Goal: Task Accomplishment & Management: Manage account settings

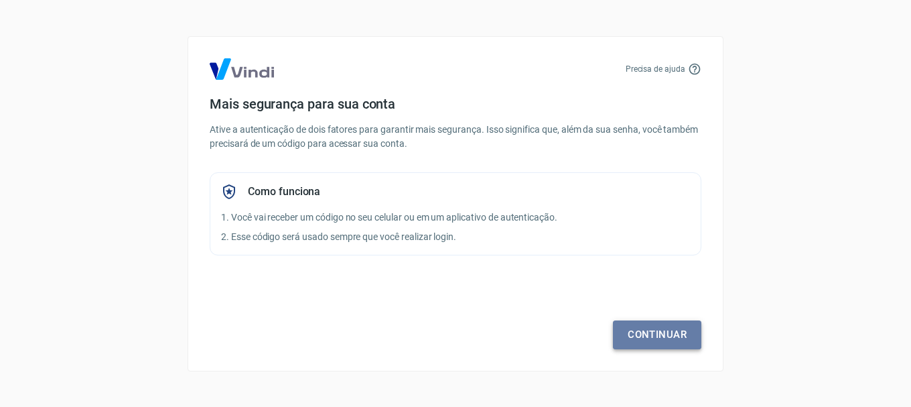
click at [681, 338] on link "Continuar" at bounding box center [657, 334] width 88 height 28
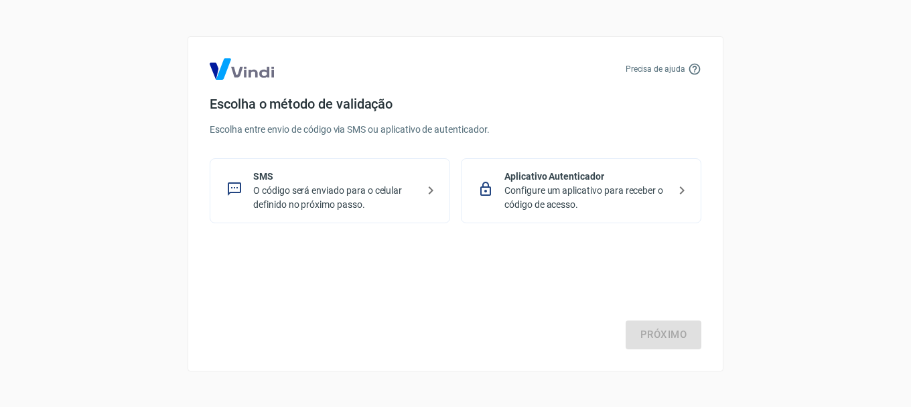
click at [336, 203] on p "O código será enviado para o celular definido no próximo passo." at bounding box center [335, 198] width 164 height 28
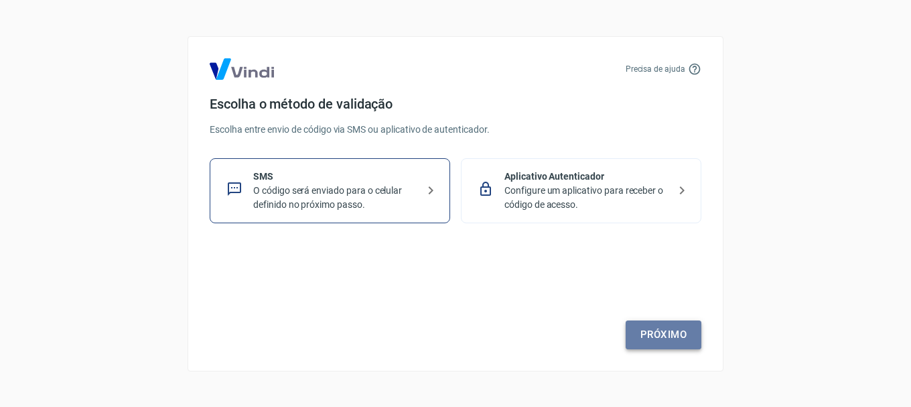
click at [643, 329] on link "Próximo" at bounding box center [664, 334] width 76 height 28
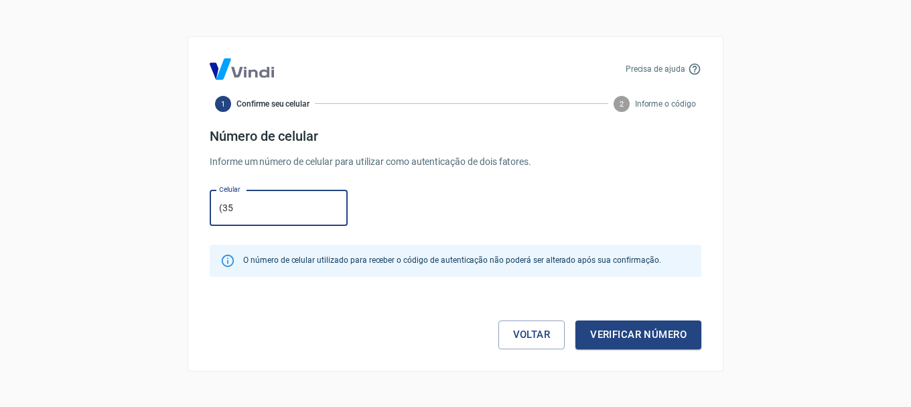
type input "[PHONE_NUMBER]"
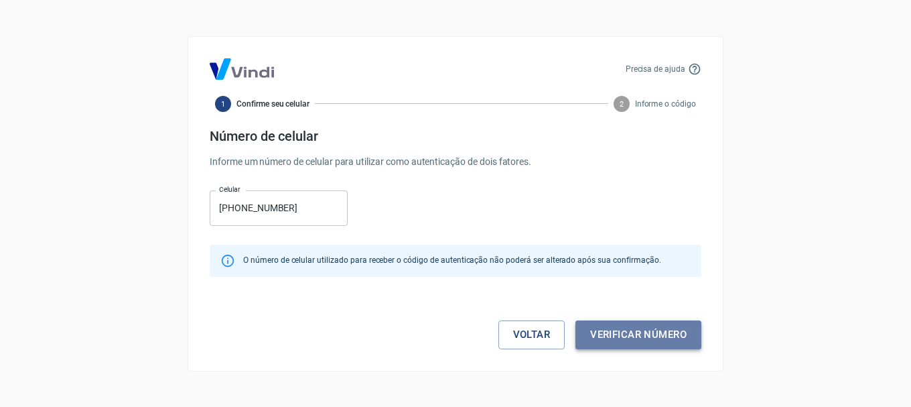
click at [650, 332] on button "Verificar número" at bounding box center [639, 334] width 126 height 28
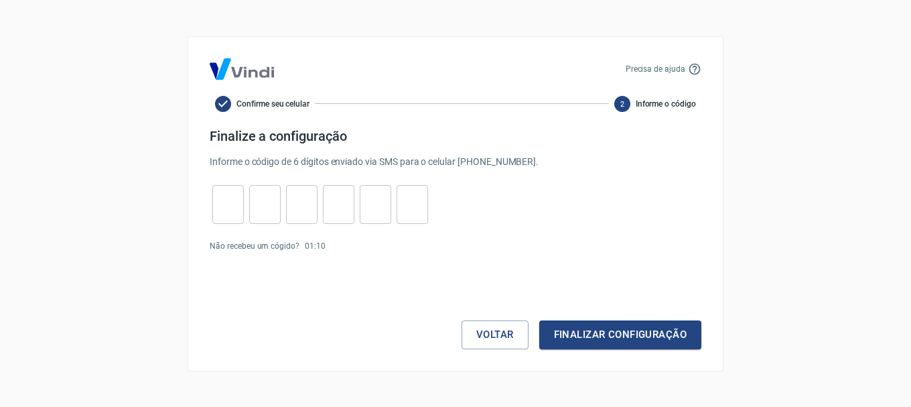
click at [237, 196] on input "tel" at bounding box center [227, 204] width 31 height 29
type input "4"
type input "5"
type input "1"
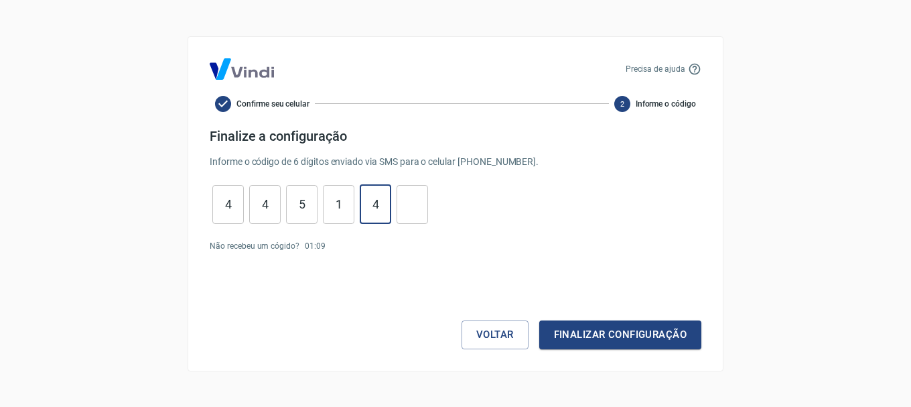
type input "4"
type input "9"
click at [621, 328] on button "Finalizar configuração" at bounding box center [620, 334] width 162 height 28
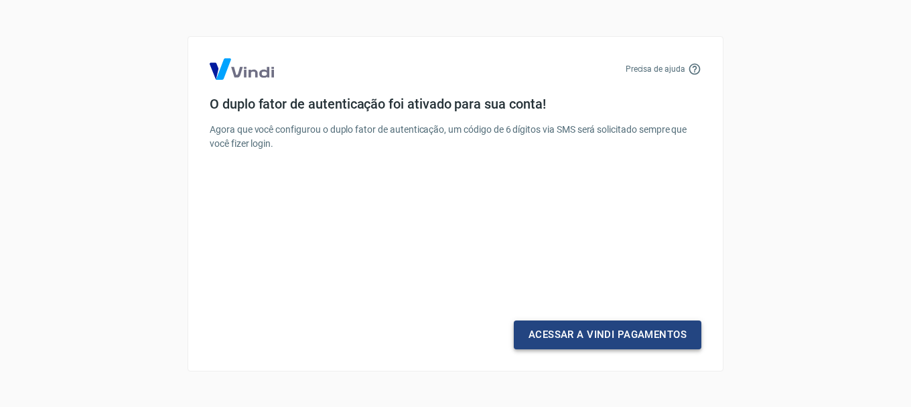
click at [621, 340] on link "Acessar a Vindi Pagamentos" at bounding box center [608, 334] width 188 height 28
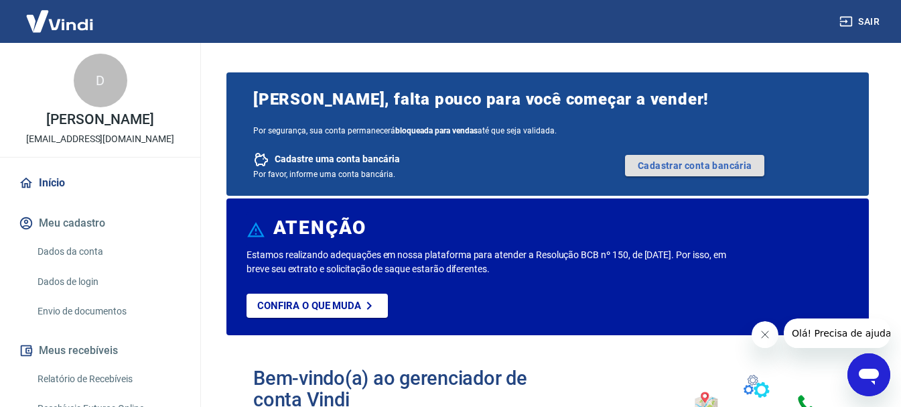
click at [661, 164] on link "Cadastrar conta bancária" at bounding box center [694, 165] width 139 height 21
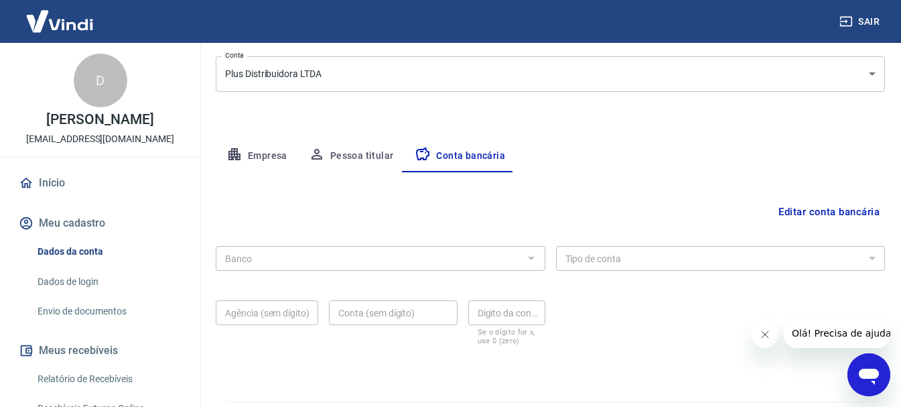
scroll to position [137, 0]
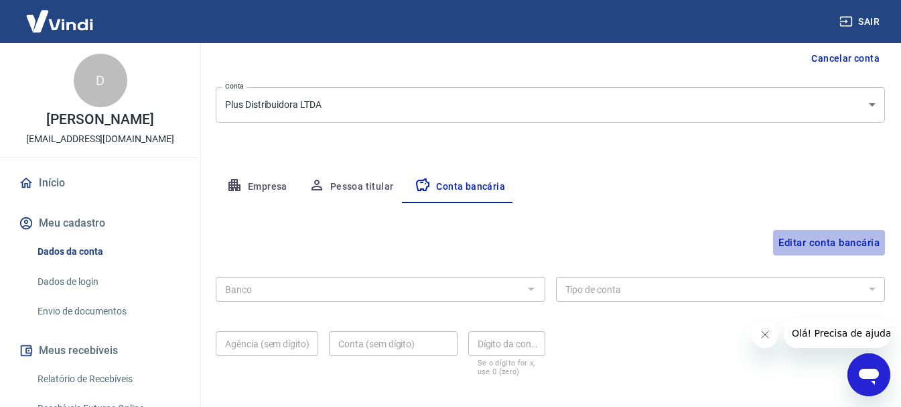
click at [801, 239] on button "Editar conta bancária" at bounding box center [829, 242] width 112 height 25
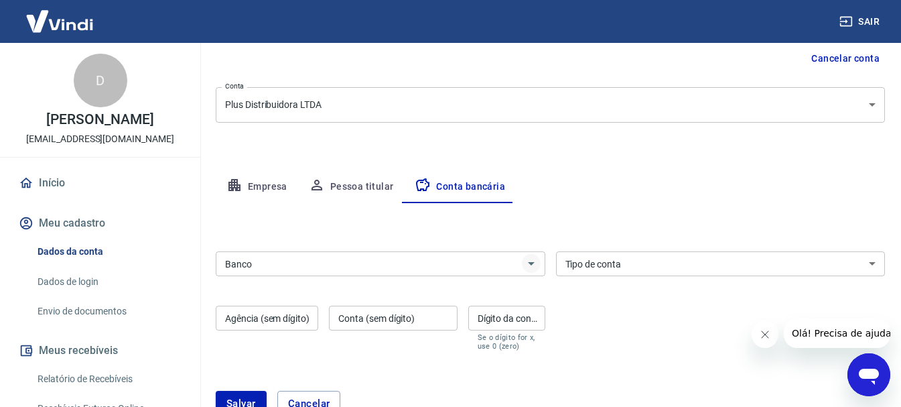
click at [536, 266] on icon "Abrir" at bounding box center [531, 263] width 16 height 16
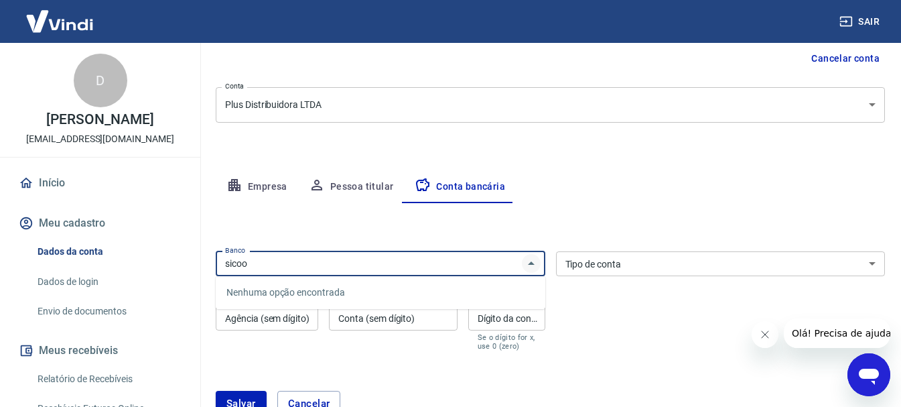
type input "sicoob"
click at [535, 265] on icon "Fechar" at bounding box center [531, 263] width 16 height 16
click at [466, 259] on input "sicoob" at bounding box center [370, 263] width 300 height 17
drag, startPoint x: 393, startPoint y: 266, endPoint x: 147, endPoint y: 278, distance: 246.2
click at [147, 270] on div "Sair D Debora Bonfim Pereira plusvendas1@outlook.com.br Início Meu cadastro Dad…" at bounding box center [450, 66] width 901 height 407
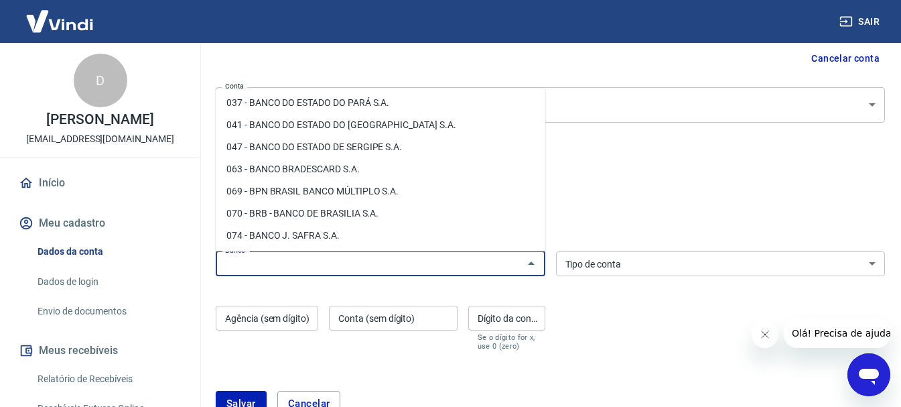
scroll to position [268, 0]
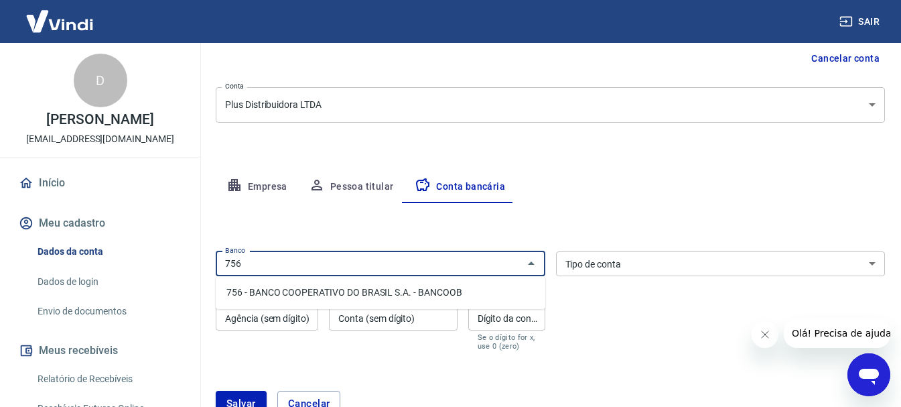
click at [286, 294] on li "756 - BANCO COOPERATIVO DO BRASIL S.A. - BANCOOB" at bounding box center [381, 292] width 330 height 22
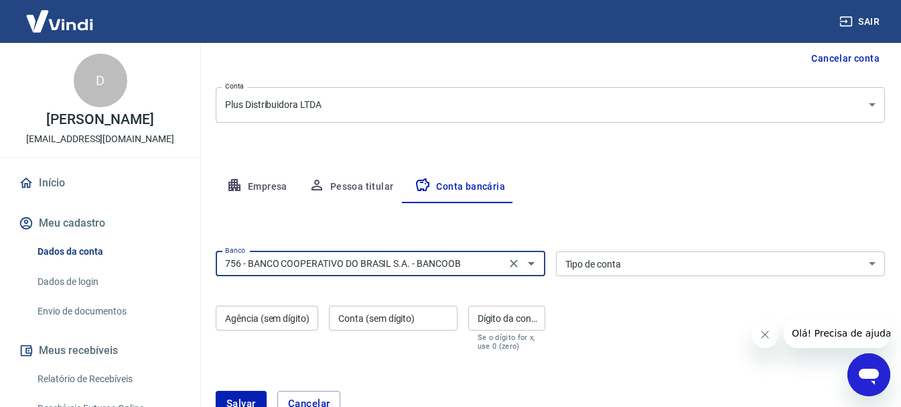
type input "756 - BANCO COOPERATIVO DO BRASIL S.A. - BANCOOB"
click at [645, 269] on select "Conta Corrente Conta Poupança" at bounding box center [721, 263] width 330 height 25
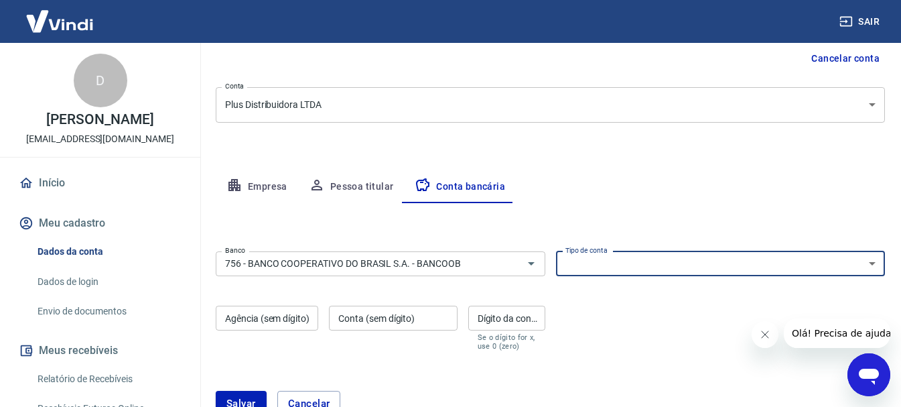
select select "1"
click at [556, 251] on select "Conta Corrente Conta Poupança" at bounding box center [721, 263] width 330 height 25
click at [300, 320] on input "Agência (sem dígito)" at bounding box center [267, 318] width 103 height 25
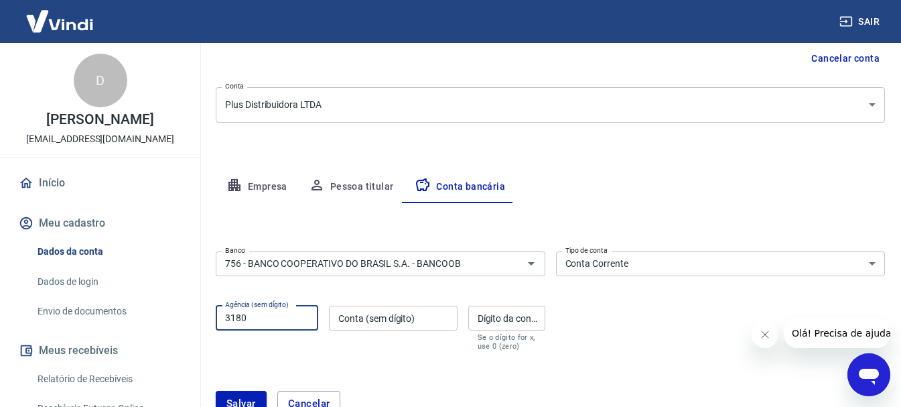
type input "3180"
click at [354, 323] on input "Conta (sem dígito)" at bounding box center [393, 318] width 128 height 25
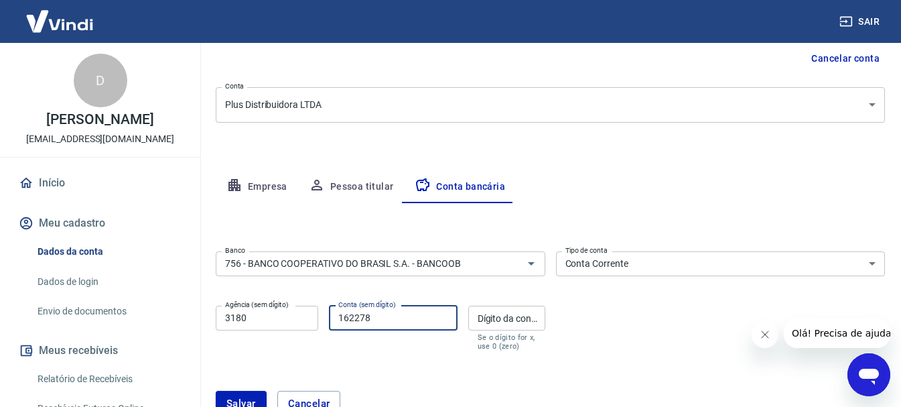
type input "162278"
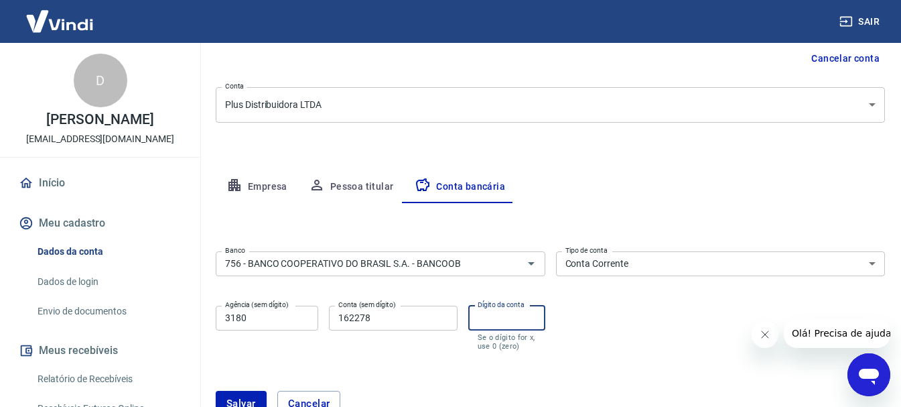
click at [485, 317] on input "Dígito da conta" at bounding box center [506, 318] width 77 height 25
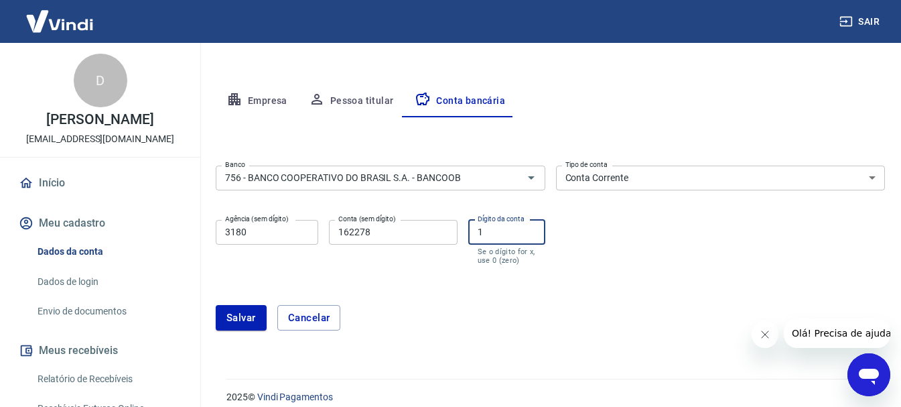
scroll to position [236, 0]
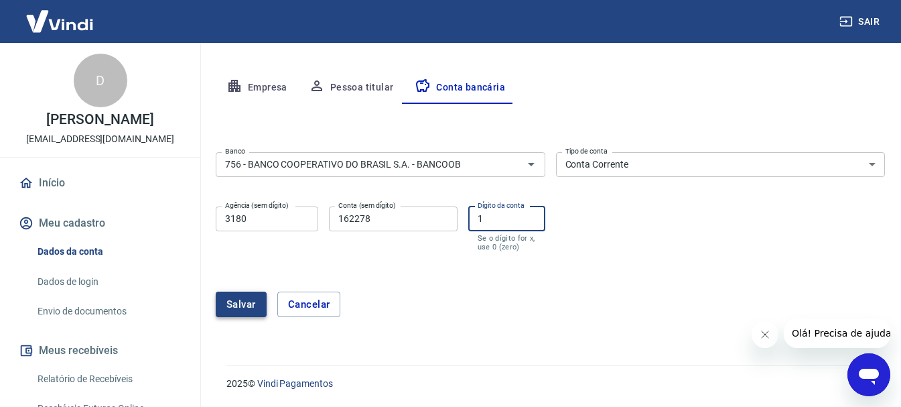
type input "1"
click at [249, 307] on button "Salvar" at bounding box center [241, 304] width 51 height 25
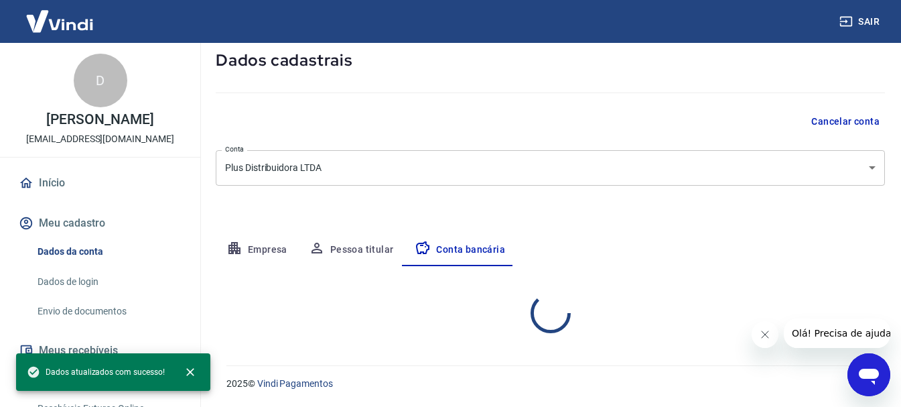
select select "1"
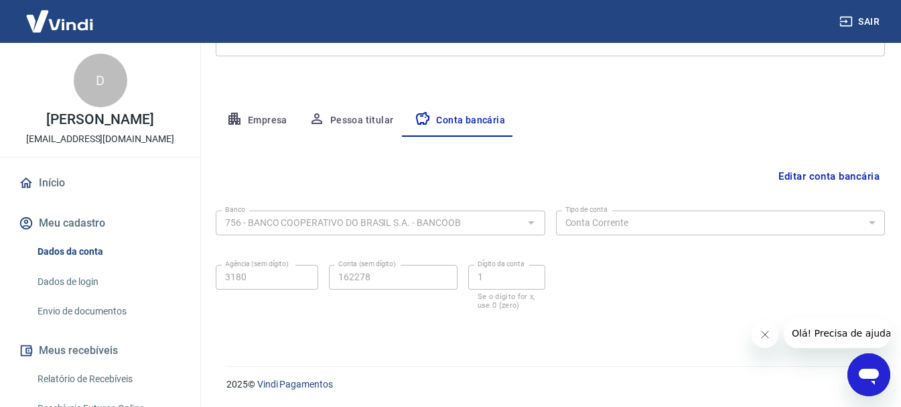
scroll to position [204, 0]
click at [54, 284] on link "Dados de login" at bounding box center [108, 281] width 152 height 27
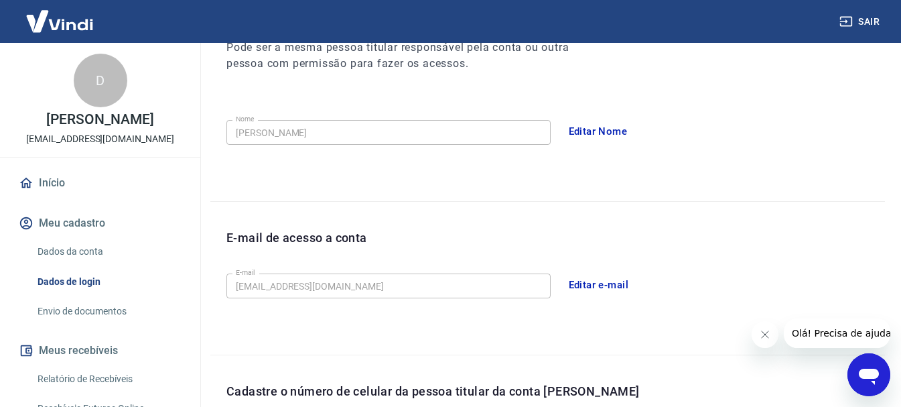
scroll to position [452, 0]
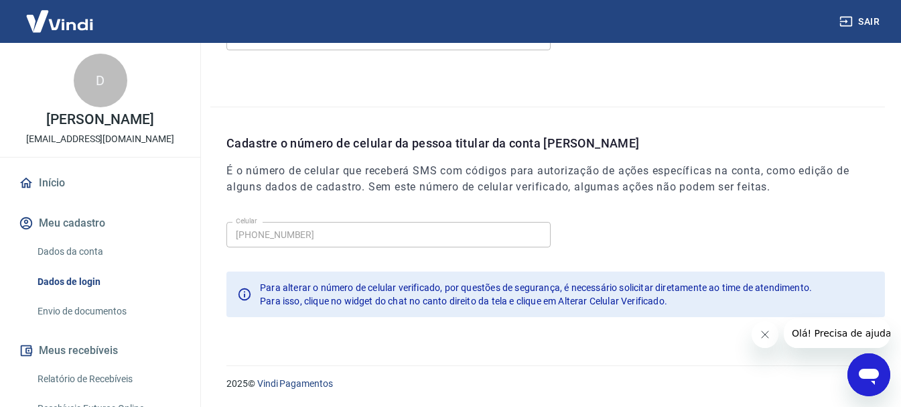
click at [60, 311] on link "Envio de documentos" at bounding box center [108, 311] width 152 height 27
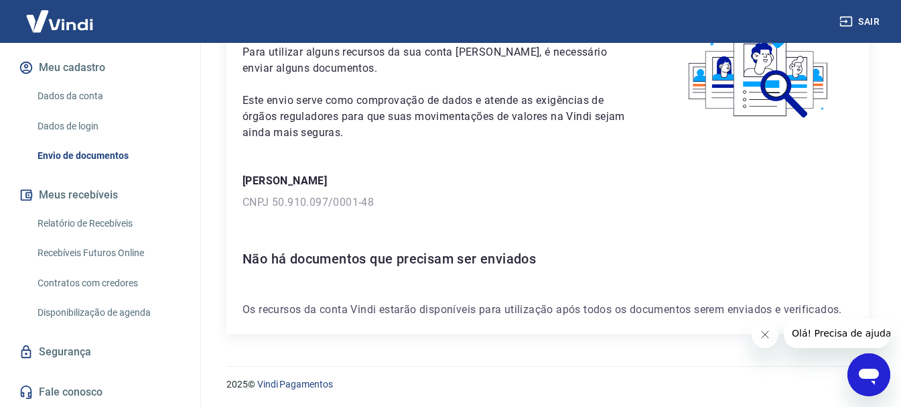
scroll to position [96, 0]
click at [94, 157] on link "Envio de documentos" at bounding box center [108, 155] width 152 height 27
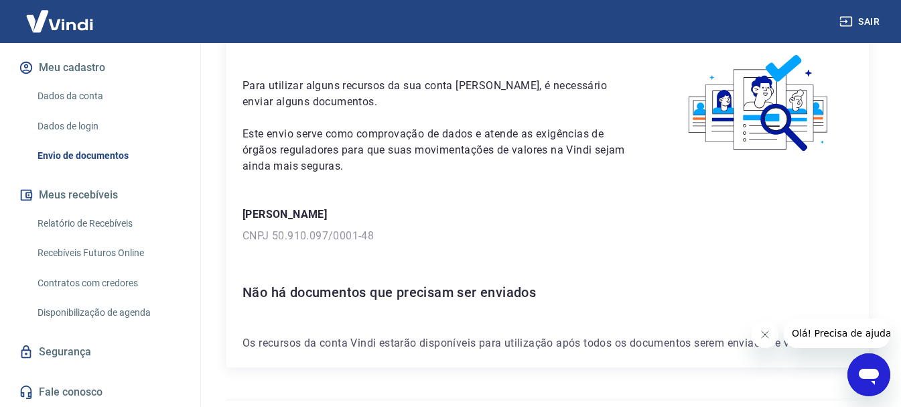
scroll to position [0, 0]
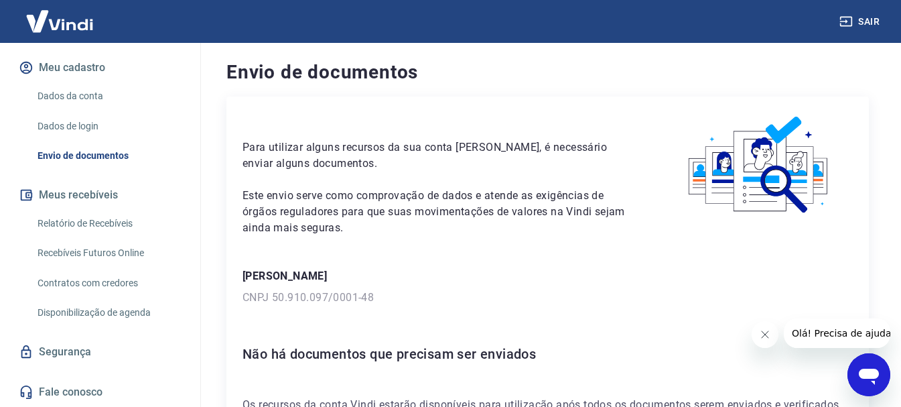
click at [408, 293] on p "CNPJ 50.910.097/0001-48" at bounding box center [548, 297] width 610 height 16
click at [400, 349] on h6 "Não há documentos que precisam ser enviados" at bounding box center [548, 353] width 610 height 21
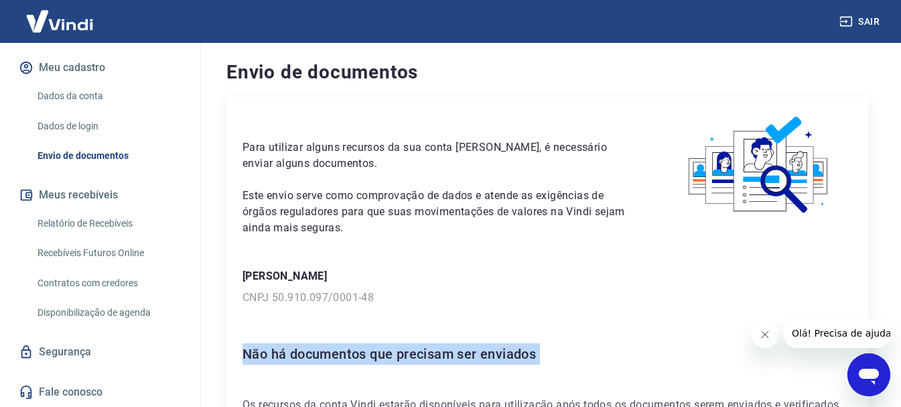
click at [400, 349] on h6 "Não há documentos que precisam ser enviados" at bounding box center [548, 353] width 610 height 21
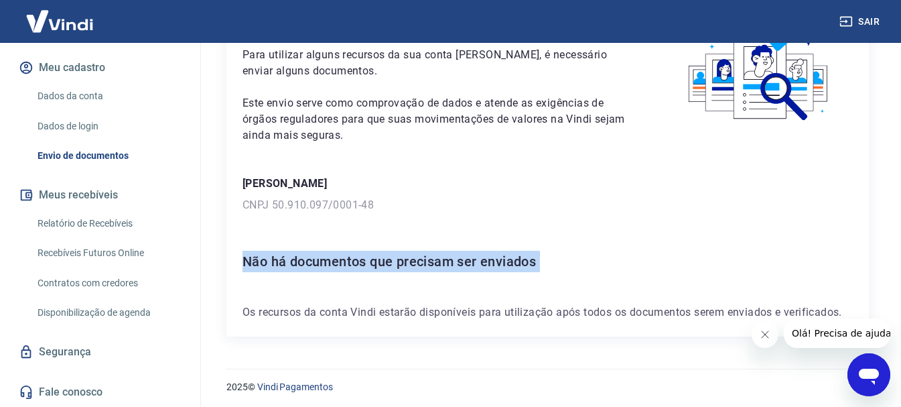
scroll to position [96, 0]
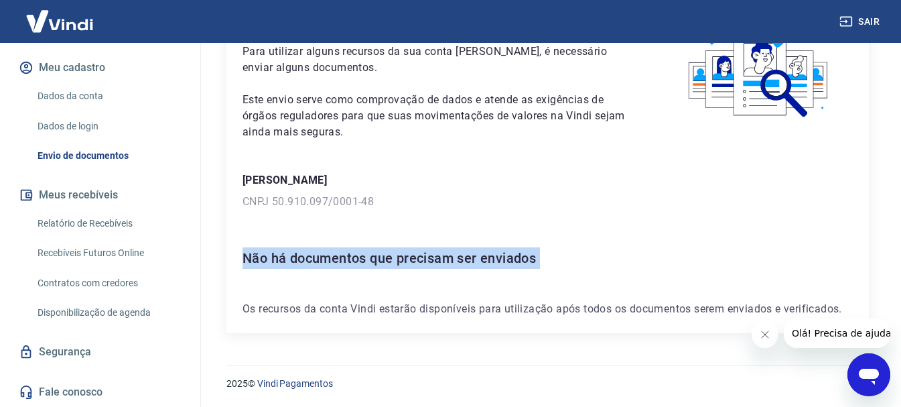
click at [82, 224] on link "Relatório de Recebíveis" at bounding box center [108, 223] width 152 height 27
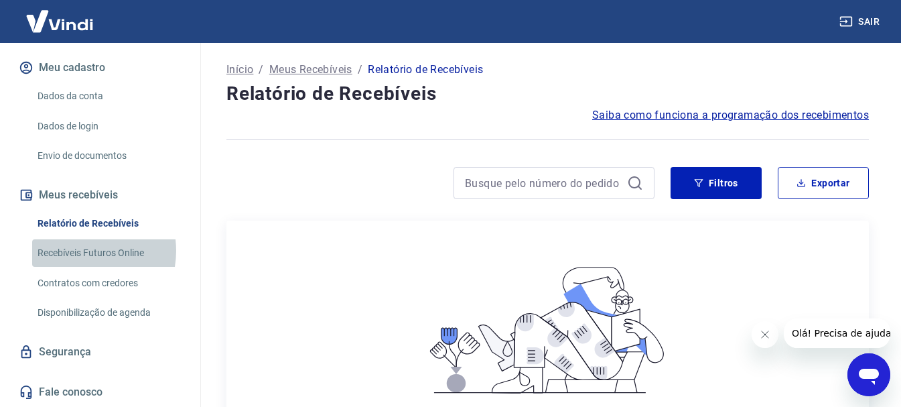
click at [79, 251] on link "Recebíveis Futuros Online" at bounding box center [108, 252] width 152 height 27
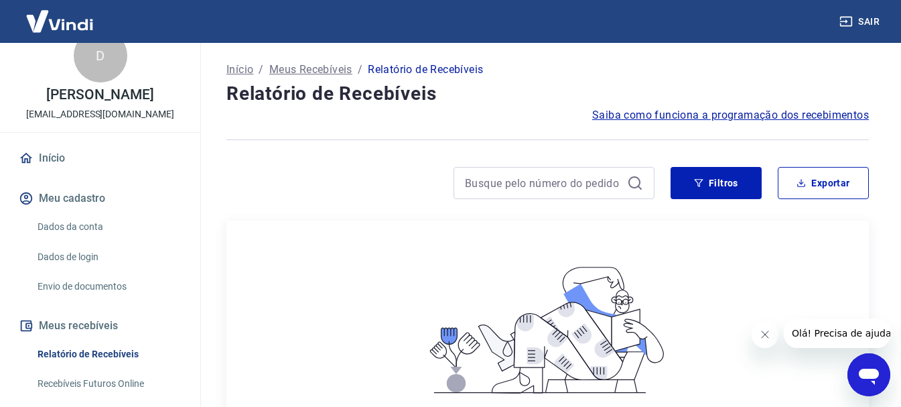
scroll to position [21, 0]
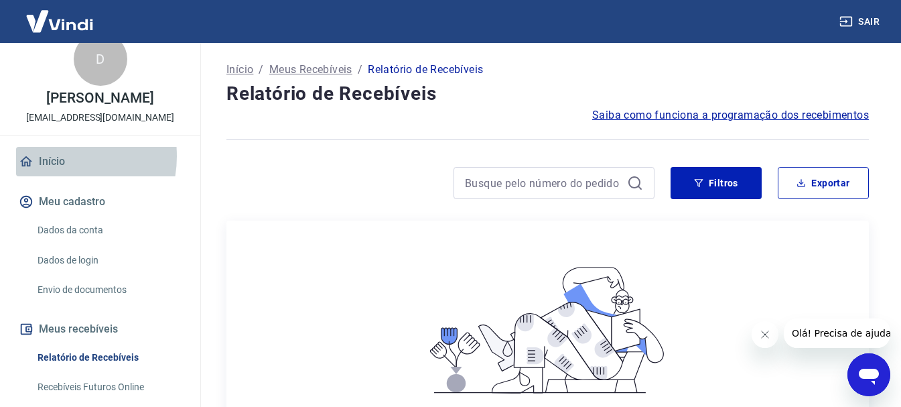
click at [54, 156] on link "Início" at bounding box center [100, 161] width 168 height 29
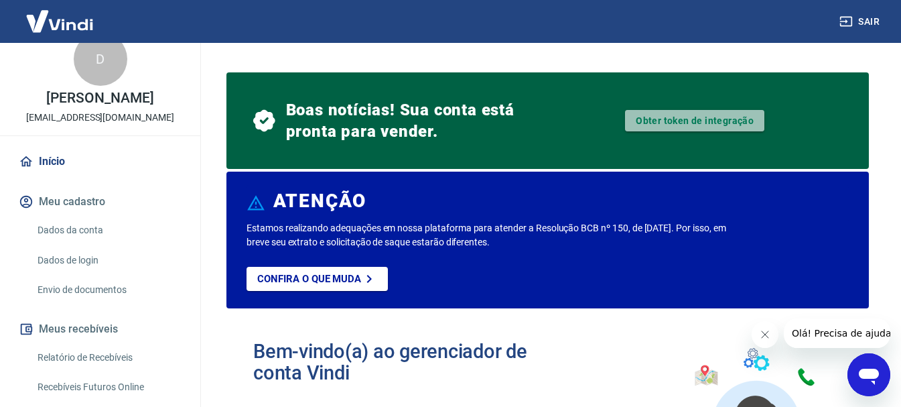
click at [680, 125] on link "Obter token de integração" at bounding box center [694, 120] width 139 height 21
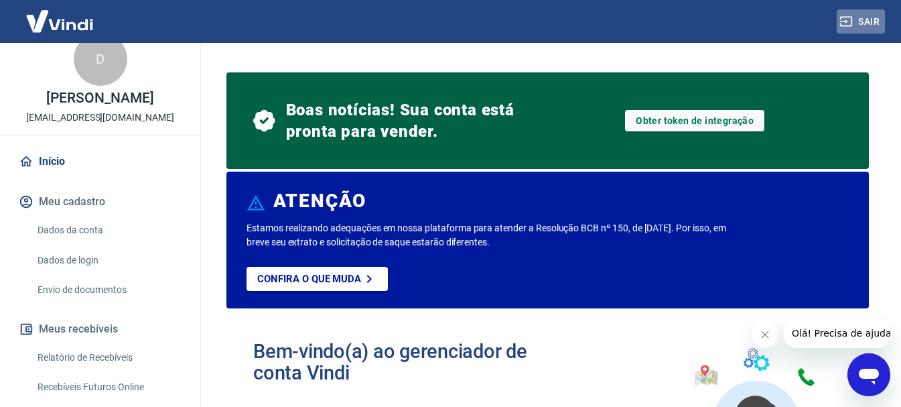
click at [869, 18] on button "Sair" at bounding box center [861, 21] width 48 height 25
